Goal: Navigation & Orientation: Find specific page/section

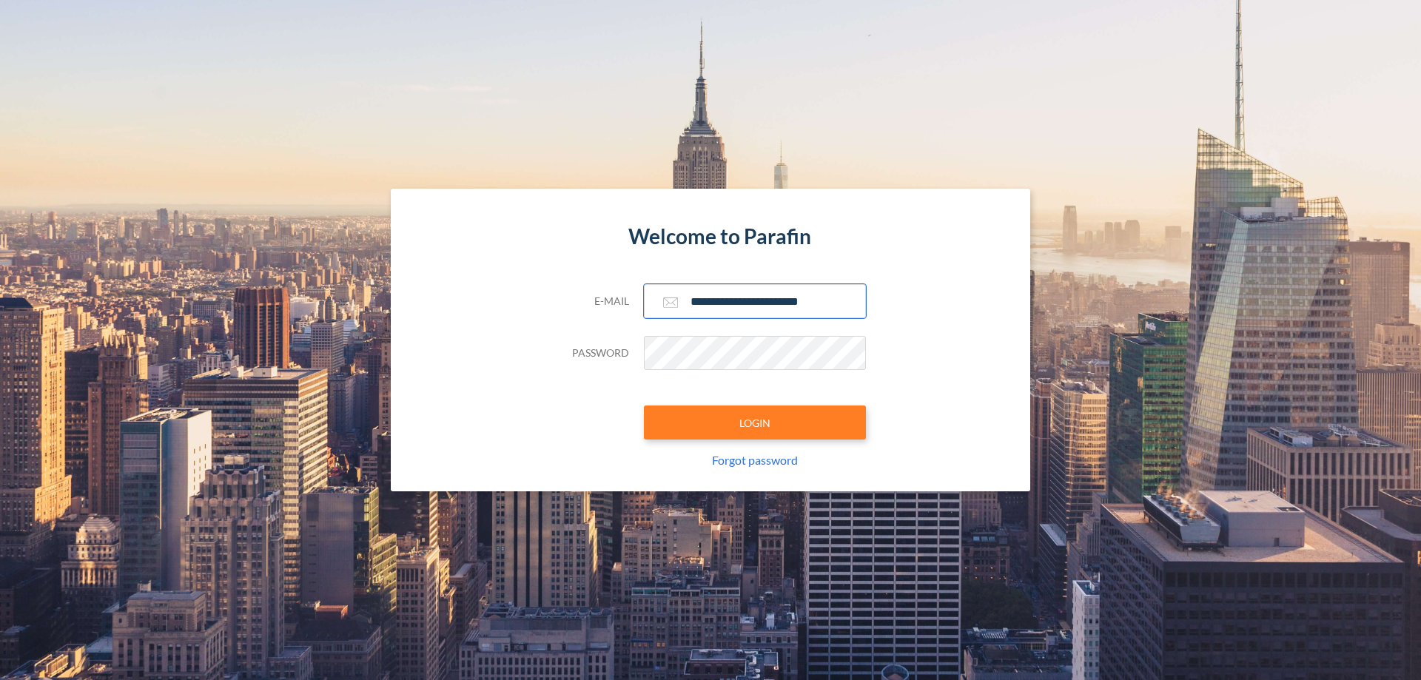
type input "**********"
click at [755, 423] on button "LOGIN" at bounding box center [755, 423] width 222 height 34
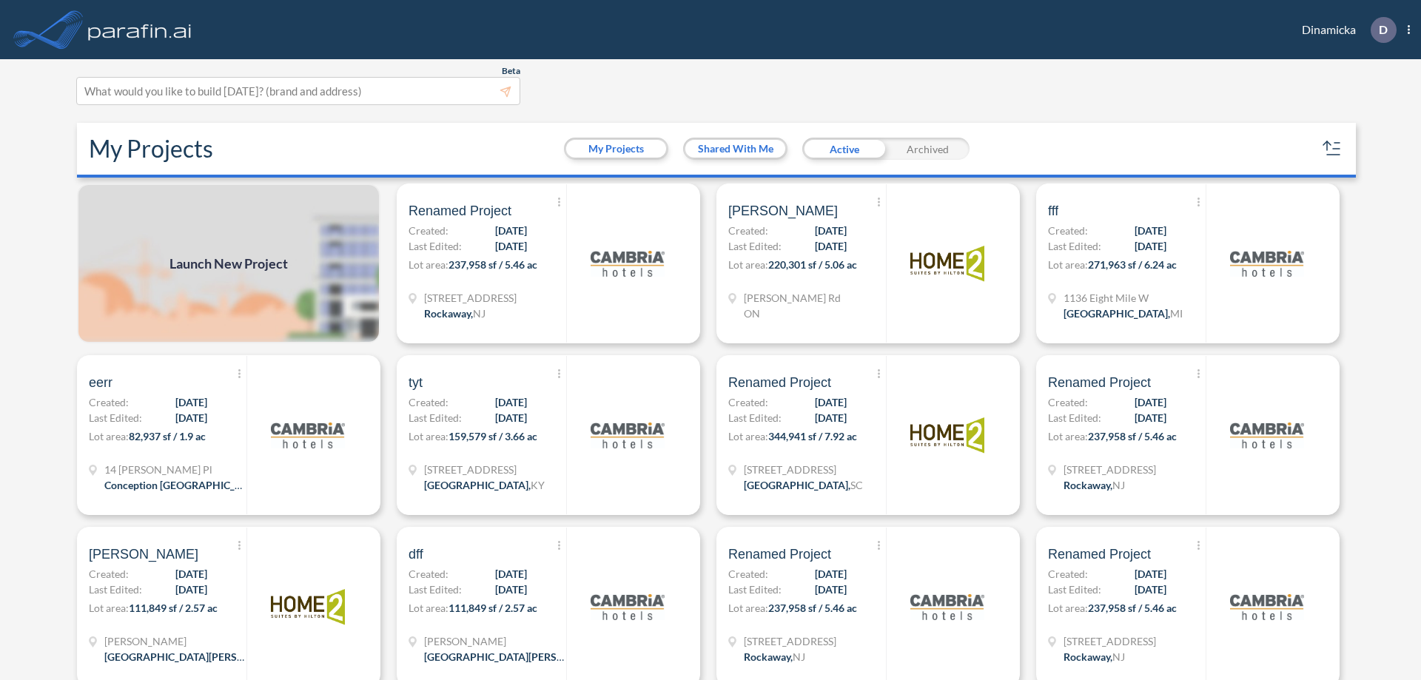
scroll to position [4, 0]
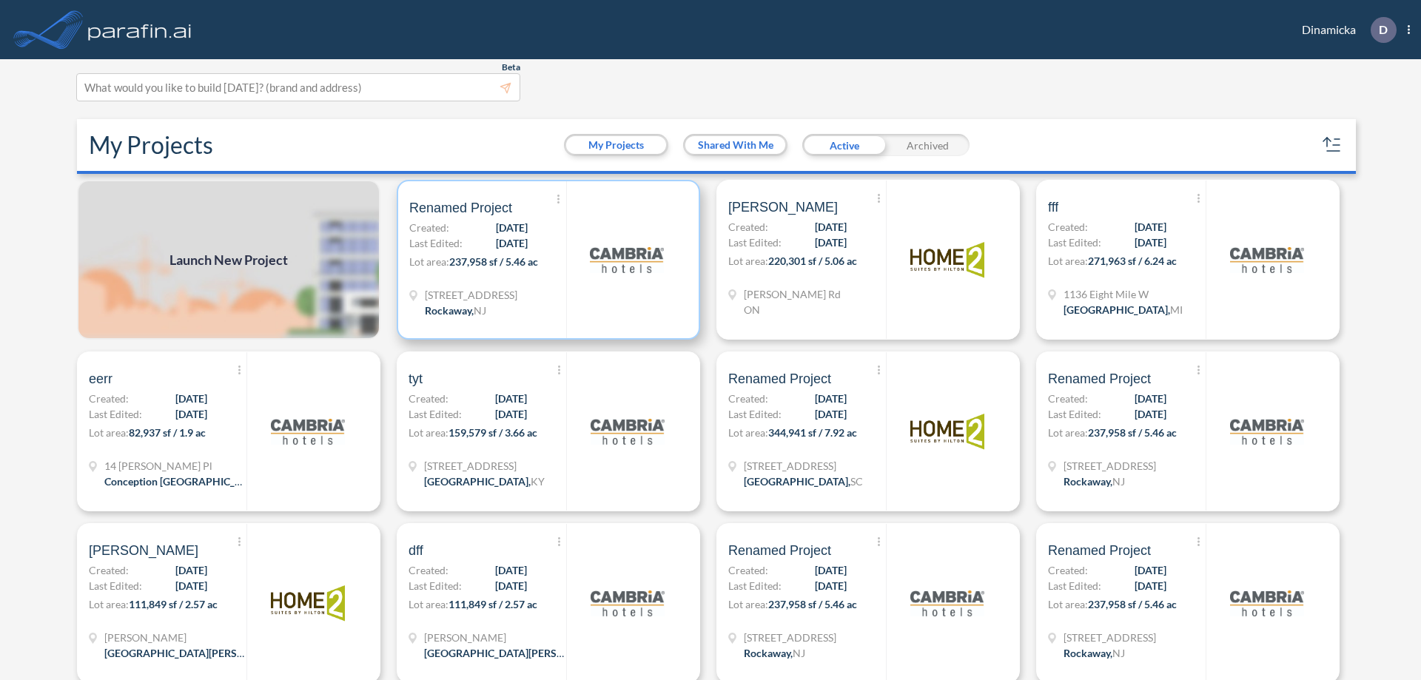
click at [545, 260] on p "Lot area: 237,958 sf / 5.46 ac" at bounding box center [487, 264] width 157 height 21
